Goal: Find specific page/section: Find specific page/section

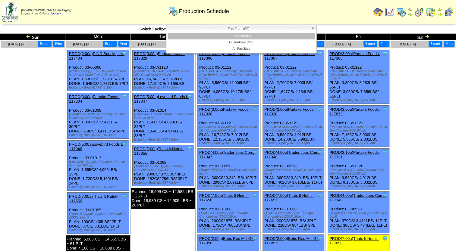
drag, startPoint x: 269, startPoint y: 27, endPoint x: 267, endPoint y: 33, distance: 7.1
click at [269, 27] on span "FreeFrom (FF)" at bounding box center [239, 28] width 140 height 7
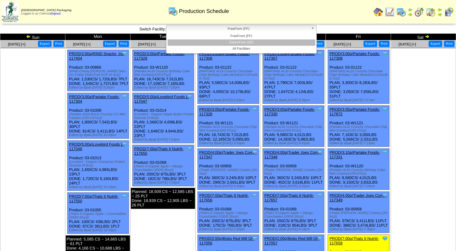
click at [260, 43] on li "GlutenFree (GF)" at bounding box center [242, 42] width 148 height 6
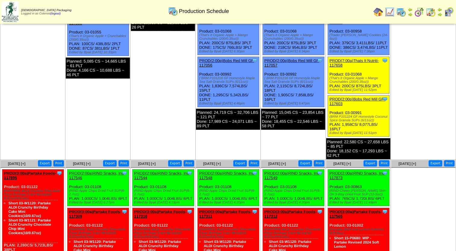
scroll to position [90, 0]
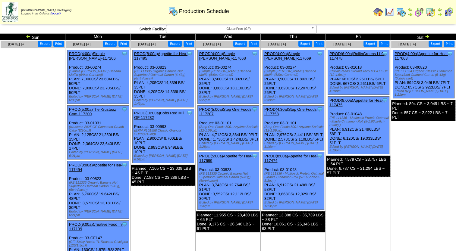
click at [266, 30] on span "GlutenFree (GF)" at bounding box center [239, 28] width 140 height 7
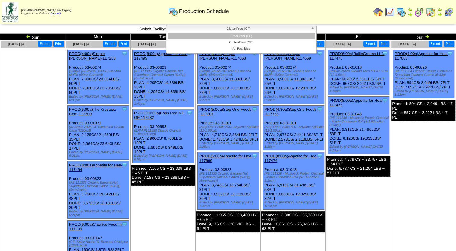
click at [266, 35] on li "FreeFrom (FF)" at bounding box center [242, 36] width 148 height 6
